Goal: Transaction & Acquisition: Purchase product/service

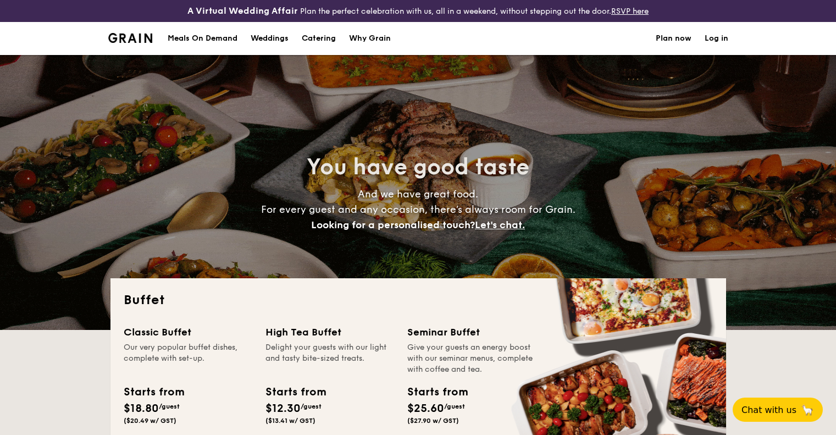
select select
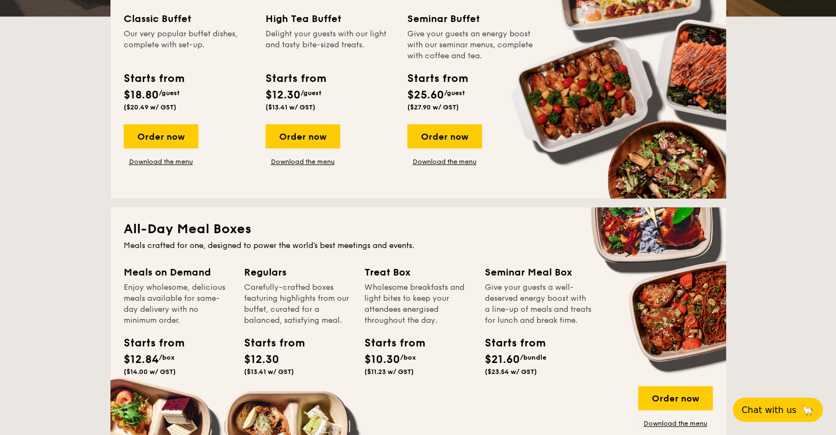
scroll to position [385, 0]
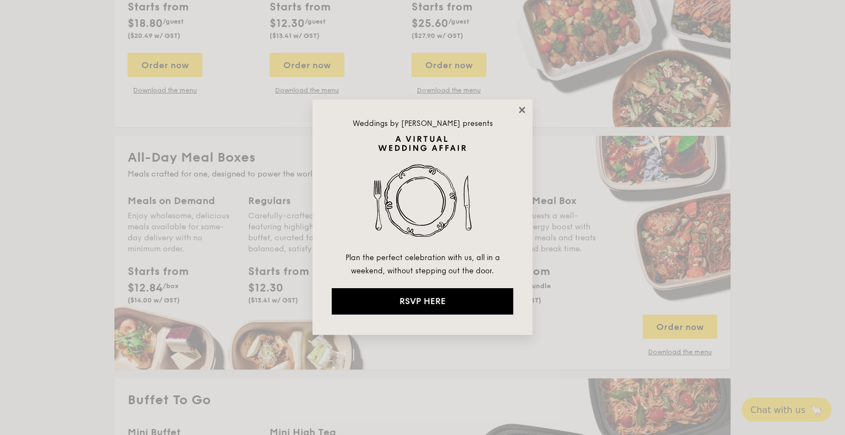
click at [525, 112] on icon at bounding box center [521, 110] width 6 height 6
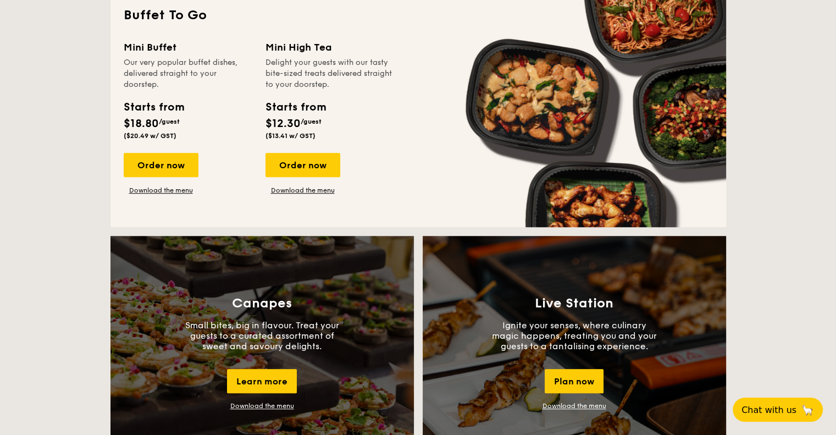
scroll to position [550, 0]
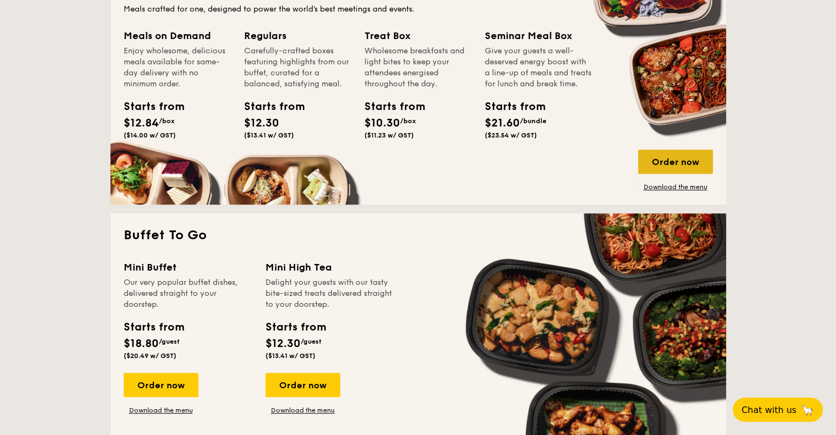
click at [677, 167] on div "Order now" at bounding box center [675, 162] width 75 height 24
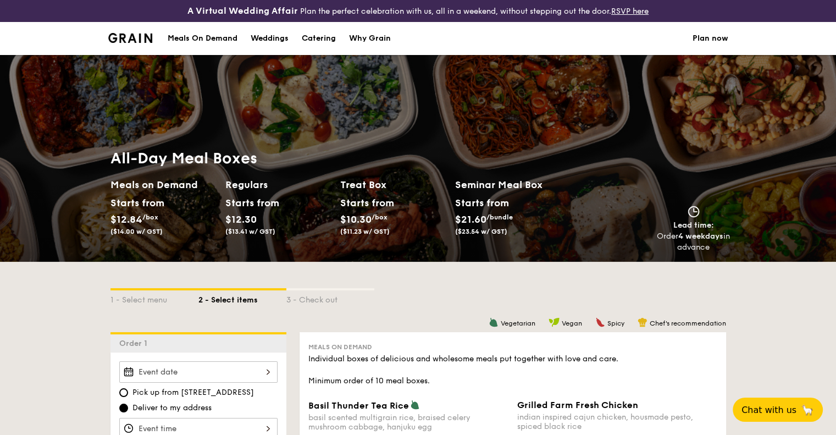
click at [516, 187] on h2 "Seminar Meal Box" at bounding box center [512, 184] width 115 height 15
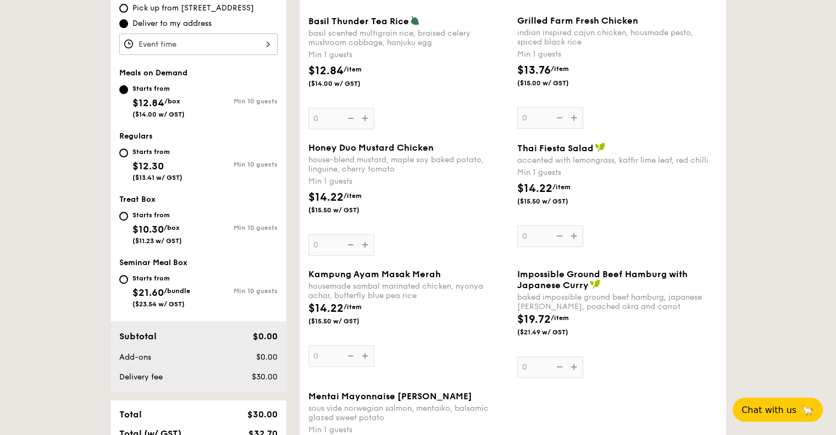
scroll to position [385, 0]
click at [128, 150] on div "Starts from $12.30 ($13.41 w/ GST)" at bounding box center [158, 163] width 79 height 36
click at [128, 150] on input "Starts from $12.30 ($13.41 w/ GST) Min 10 guests" at bounding box center [123, 152] width 9 height 9
radio input "true"
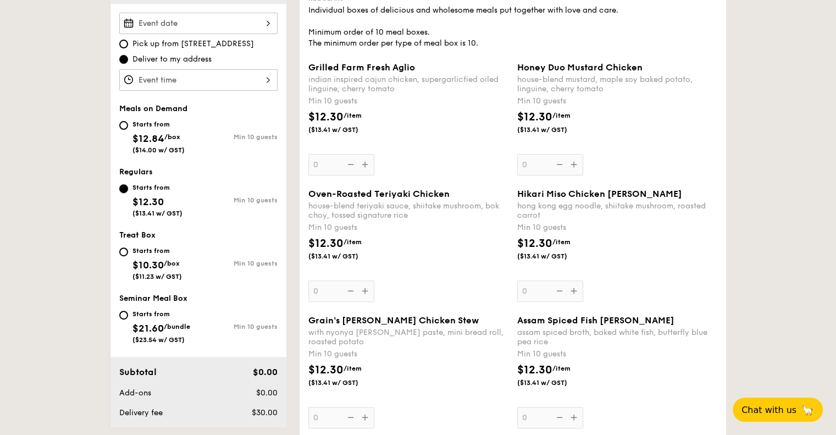
scroll to position [330, 0]
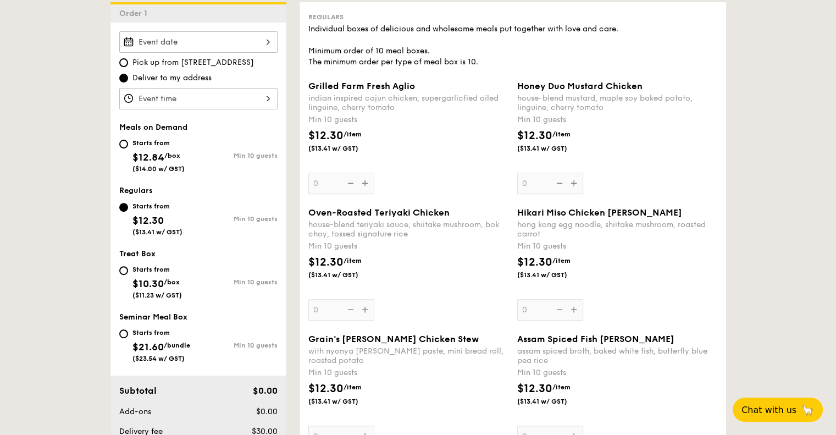
click at [150, 343] on span "$21.60" at bounding box center [148, 347] width 31 height 12
click at [137, 330] on div "Starts from" at bounding box center [162, 332] width 58 height 9
click at [128, 330] on input "Starts from $21.60 /bundle ($23.54 w/ GST) Min 10 guests" at bounding box center [123, 333] width 9 height 9
radio input "true"
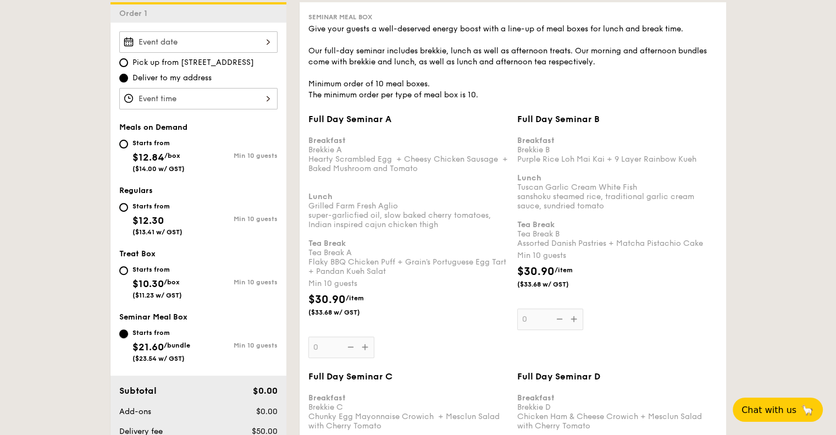
click at [124, 331] on input "Starts from $21.60 /bundle ($23.54 w/ GST) Min 10 guests" at bounding box center [123, 333] width 9 height 9
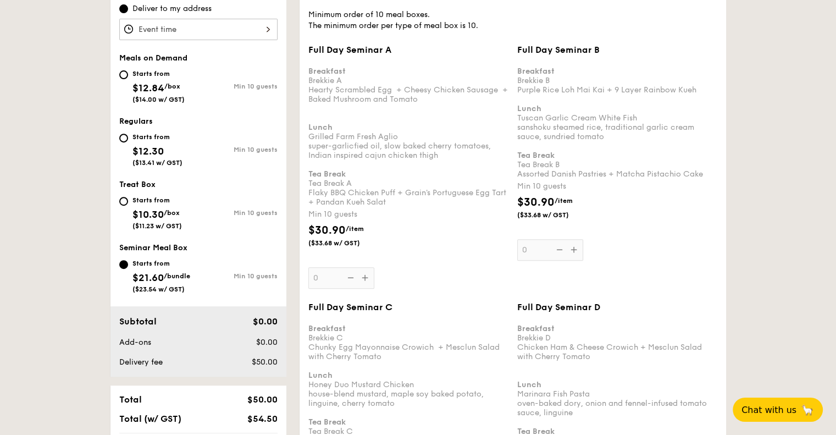
scroll to position [385, 0]
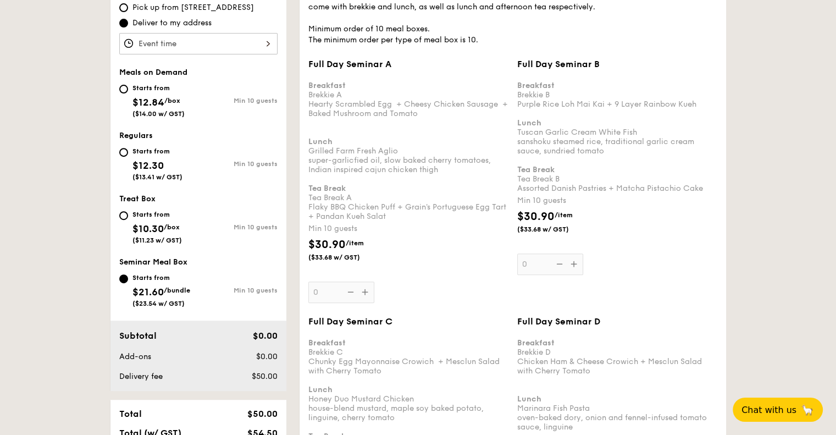
click at [130, 219] on div "Starts from $10.30 /box ($11.23 w/ GST)" at bounding box center [158, 226] width 79 height 36
click at [128, 219] on input "Starts from $10.30 /box ($11.23 w/ GST) Min 10 guests" at bounding box center [123, 215] width 9 height 9
radio input "true"
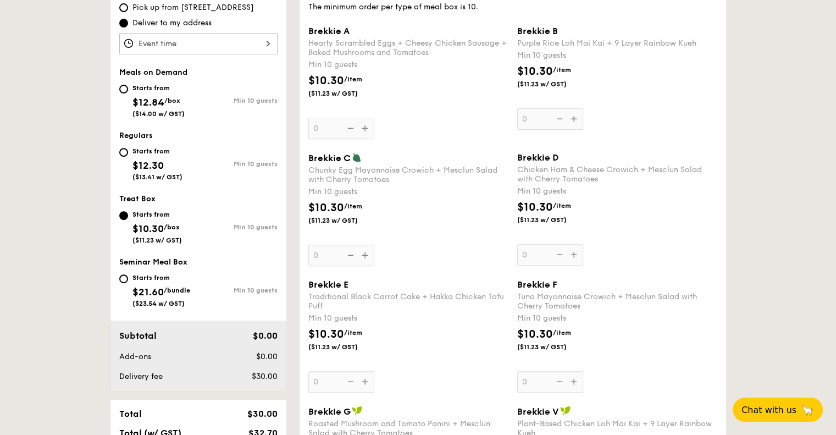
click at [128, 153] on div "Starts from $12.30 ($13.41 w/ GST)" at bounding box center [158, 163] width 79 height 36
click at [128, 153] on input "Starts from $12.30 ($13.41 w/ GST) Min 10 guests" at bounding box center [123, 152] width 9 height 9
radio input "true"
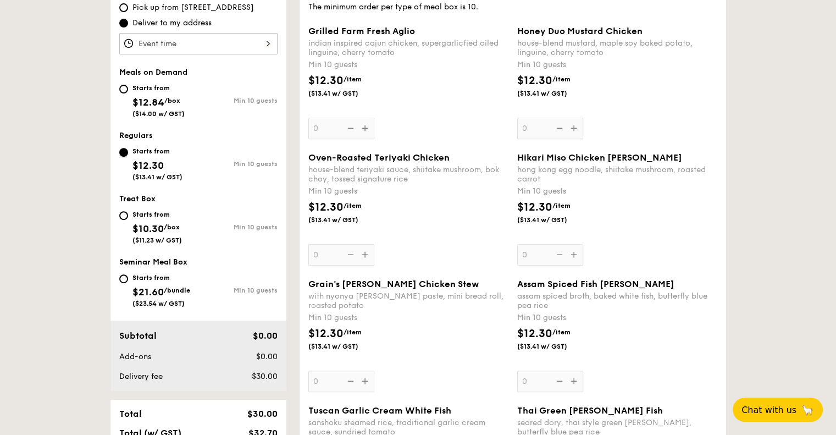
scroll to position [165, 0]
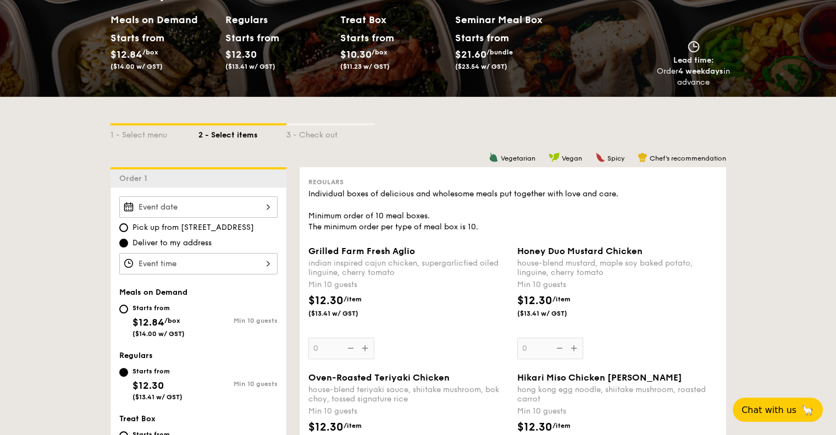
click at [147, 307] on div "Starts from" at bounding box center [159, 308] width 52 height 9
click at [128, 307] on input "Starts from $12.84 /box ($14.00 w/ GST) Min 10 guests" at bounding box center [123, 309] width 9 height 9
radio input "true"
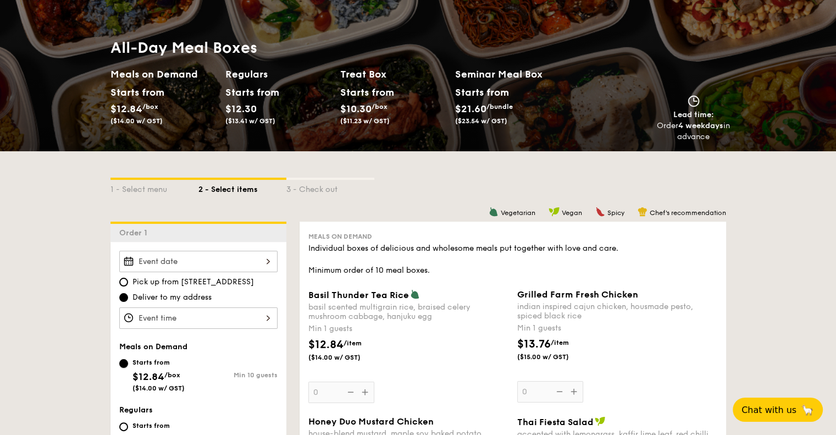
scroll to position [55, 0]
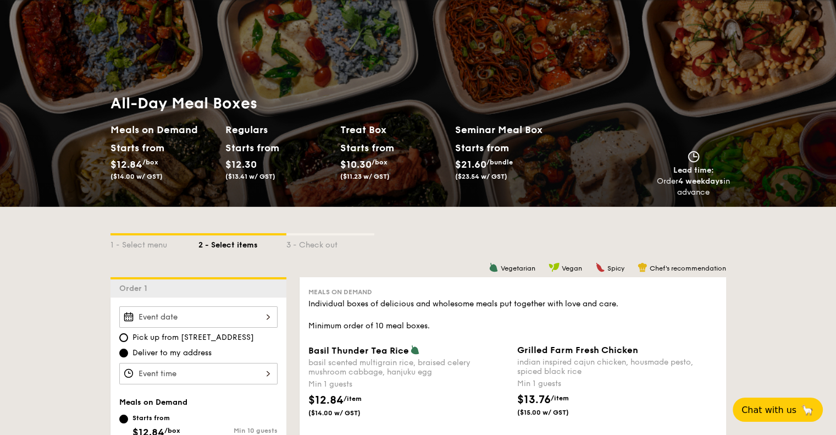
click at [379, 131] on h2 "Treat Box" at bounding box center [393, 129] width 106 height 15
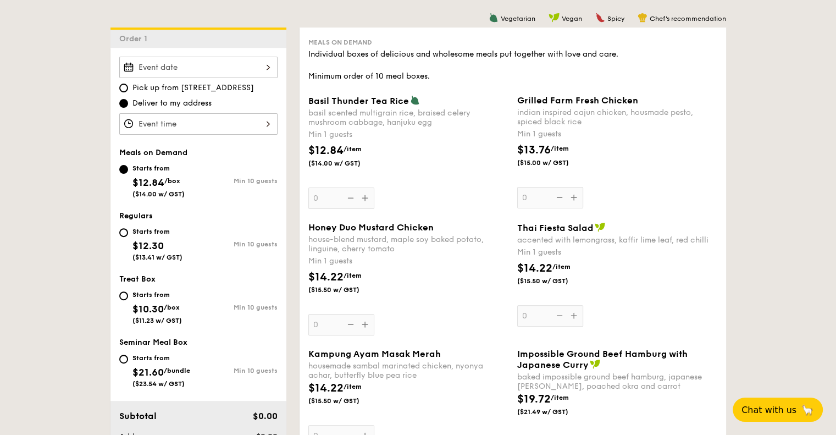
scroll to position [330, 0]
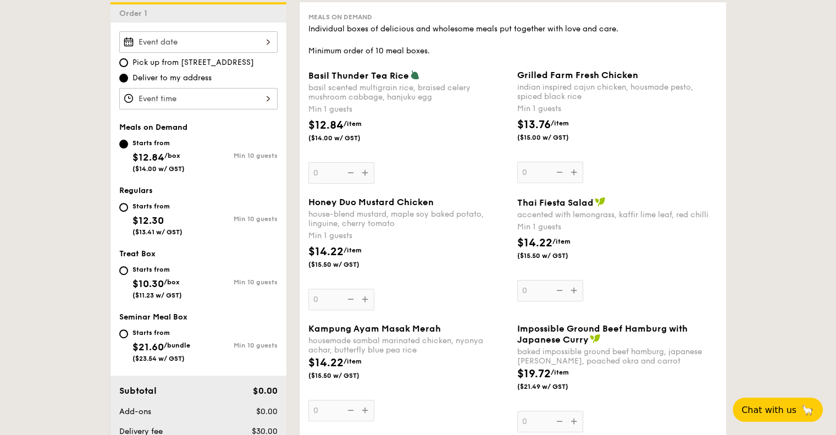
click at [366, 169] on div "Basil Thunder Tea [PERSON_NAME] scented multigrain rice, braised celery mushroo…" at bounding box center [408, 127] width 200 height 114
click at [366, 169] on input "0" at bounding box center [341, 172] width 66 height 21
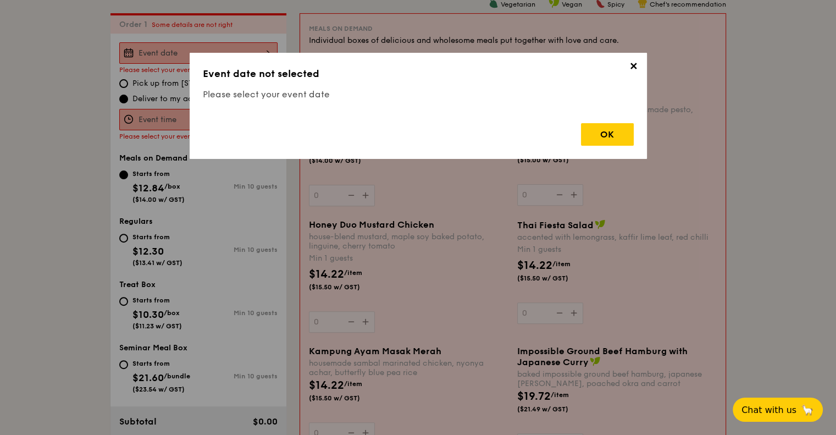
scroll to position [316, 0]
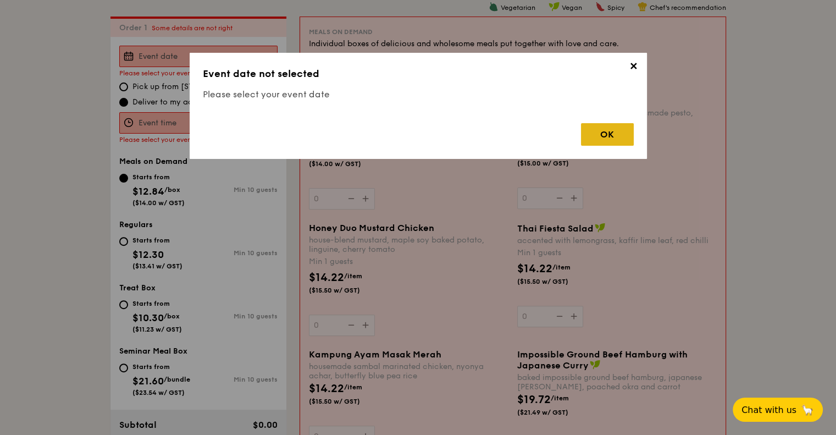
click at [611, 133] on div "OK" at bounding box center [607, 134] width 53 height 23
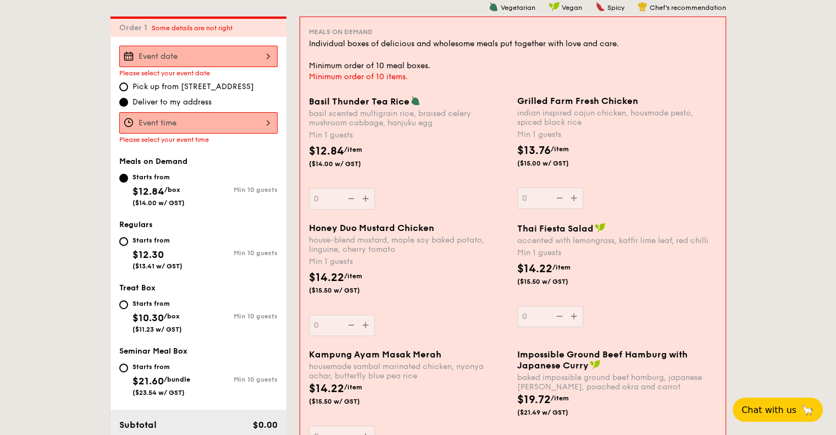
click at [223, 51] on div at bounding box center [198, 56] width 158 height 21
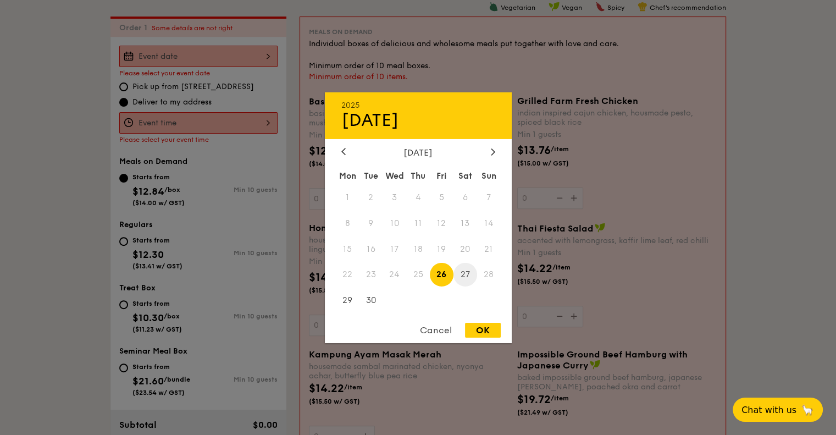
click at [471, 275] on span "27" at bounding box center [466, 275] width 24 height 24
click at [479, 328] on div "OK" at bounding box center [483, 330] width 36 height 15
type input "[DATE]"
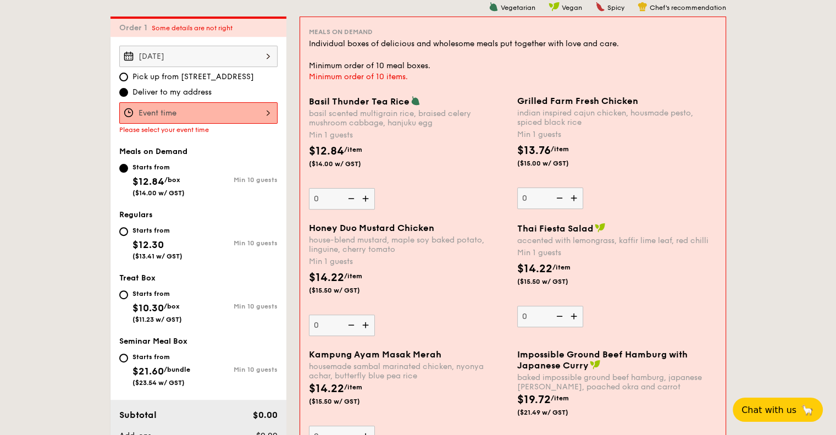
click at [186, 110] on div at bounding box center [198, 112] width 158 height 21
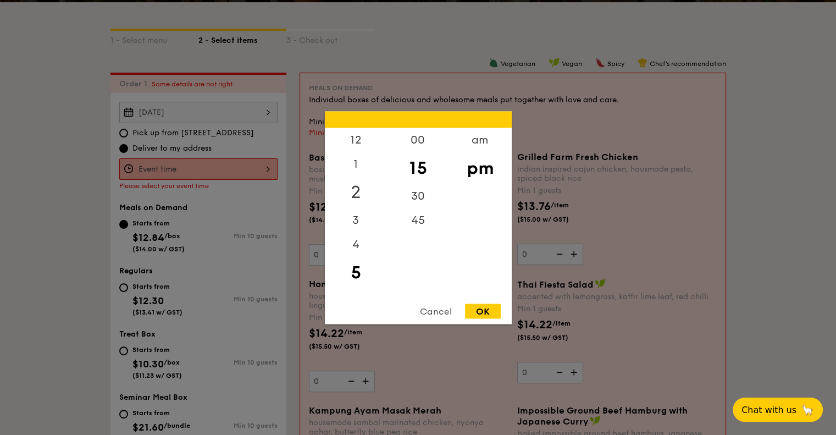
scroll to position [261, 0]
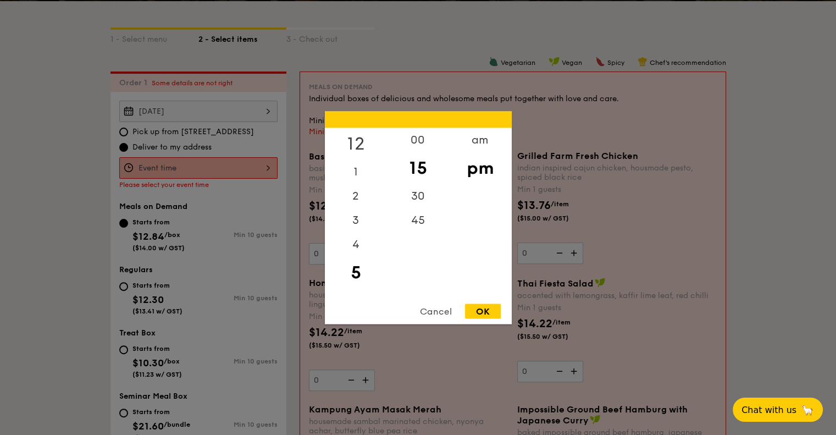
click at [355, 139] on div "12" at bounding box center [356, 144] width 62 height 32
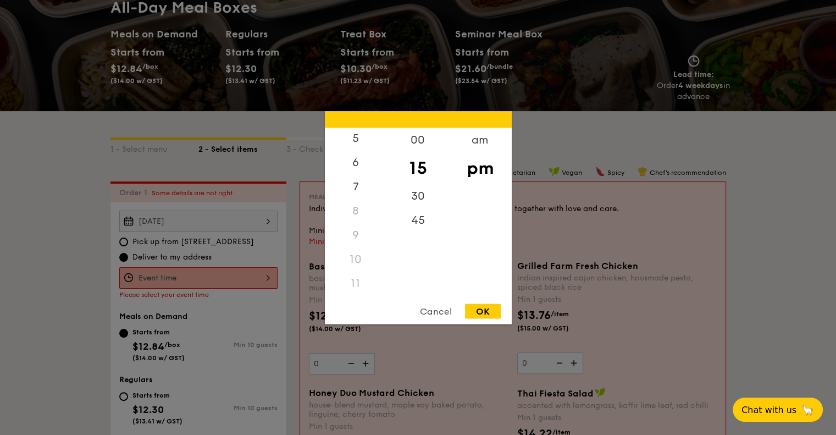
scroll to position [130, 0]
click at [358, 281] on div "11" at bounding box center [356, 283] width 62 height 24
click at [354, 281] on div "11" at bounding box center [356, 283] width 62 height 24
click at [483, 315] on div "OK" at bounding box center [483, 311] width 36 height 15
type input "12:15PM"
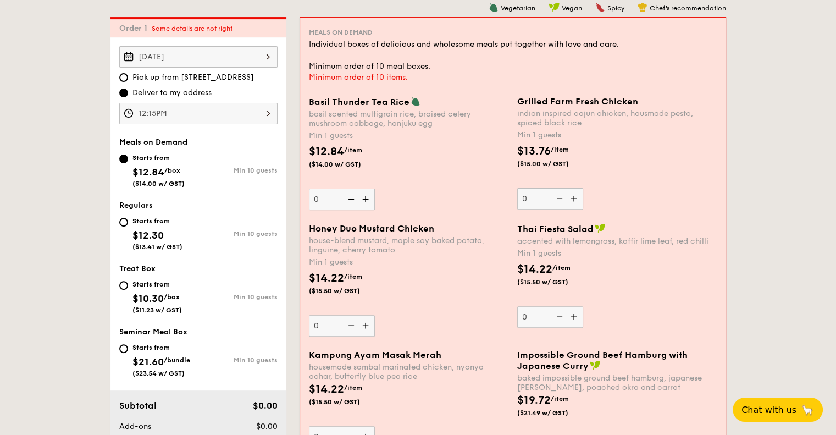
scroll to position [316, 0]
click at [363, 195] on img at bounding box center [366, 198] width 16 height 21
click at [363, 195] on input "0" at bounding box center [342, 198] width 66 height 21
type input "1"
click at [431, 216] on div "Basil Thunder Tea [PERSON_NAME] scented multigrain rice, braised celery mushroo…" at bounding box center [513, 159] width 417 height 127
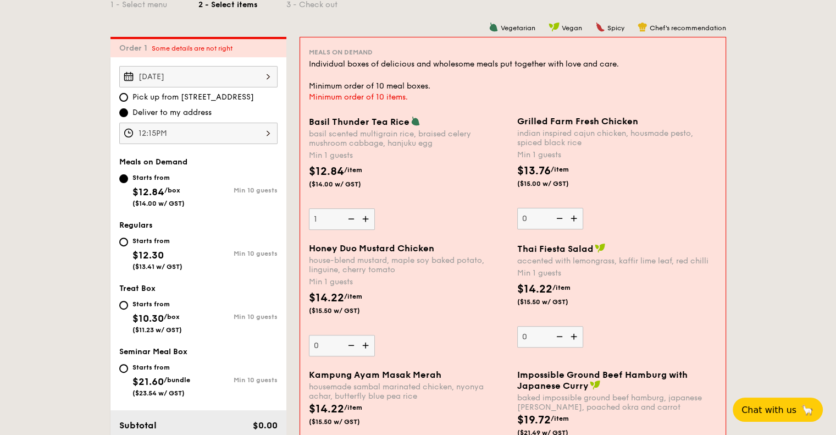
scroll to position [261, 0]
